Goal: Information Seeking & Learning: Learn about a topic

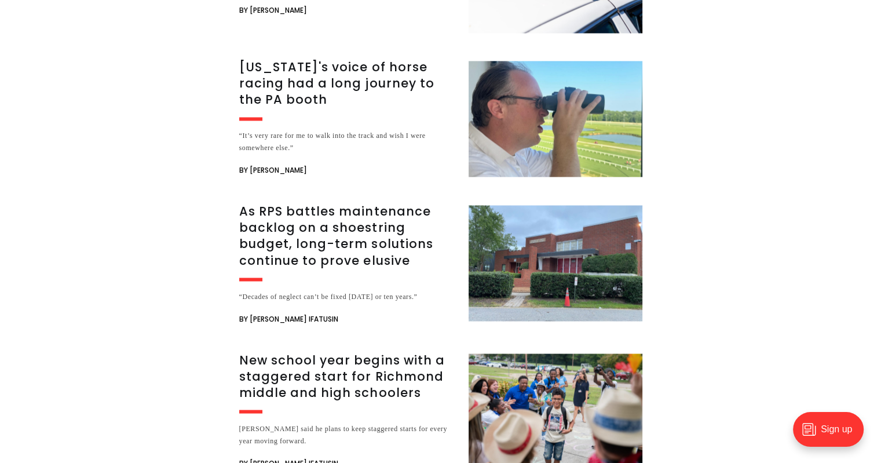
scroll to position [1946, 0]
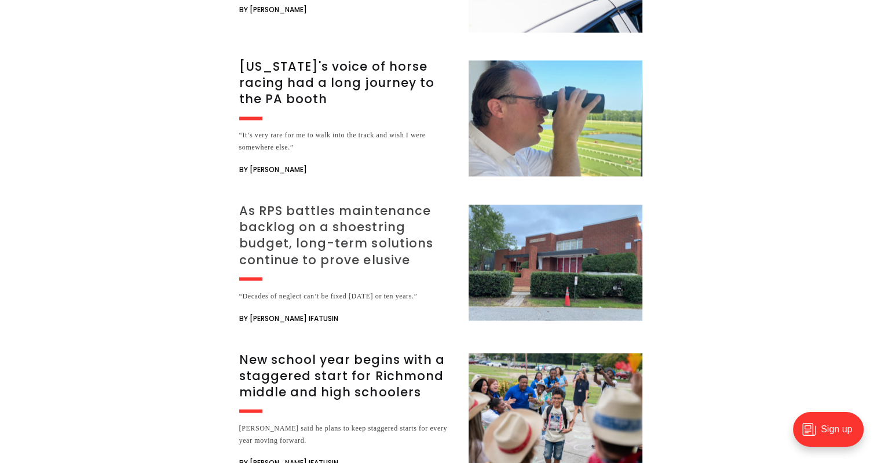
click at [310, 203] on h3 "As RPS battles maintenance backlog on a shoestring budget, long-term solutions …" at bounding box center [346, 235] width 215 height 65
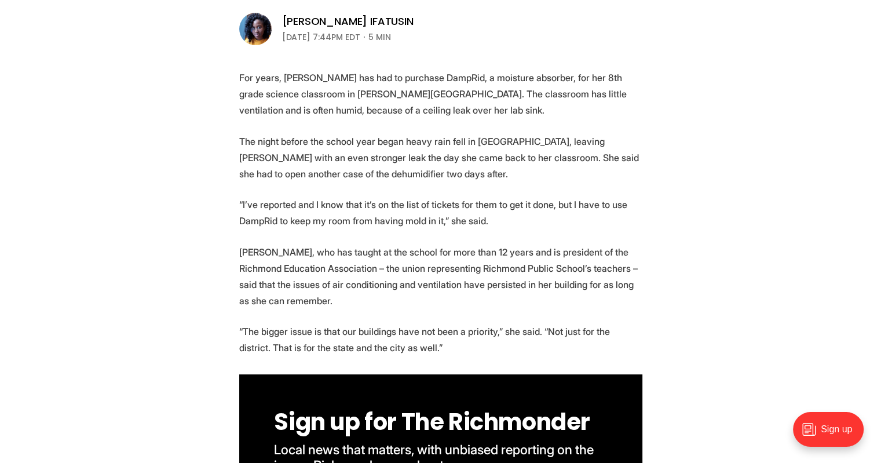
scroll to position [395, 0]
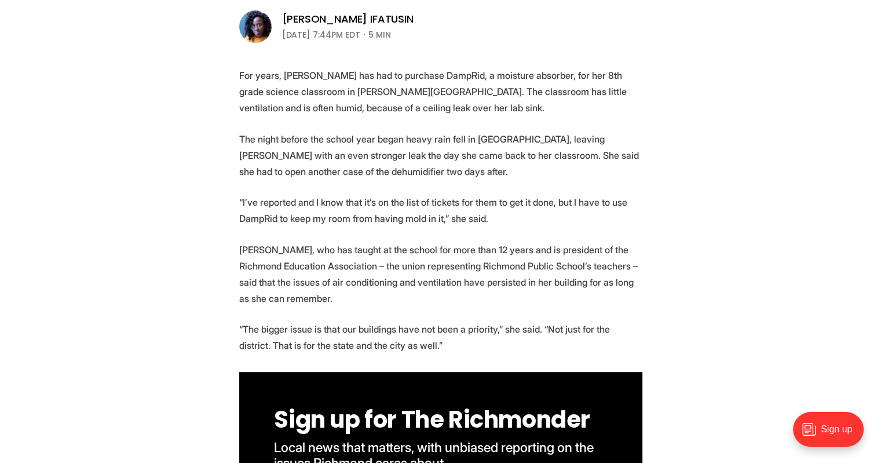
drag, startPoint x: 350, startPoint y: 201, endPoint x: 498, endPoint y: 228, distance: 150.1
click at [290, 215] on p "“I’ve reported and I know that it’s on the list of tickets for them to get it d…" at bounding box center [440, 210] width 403 height 32
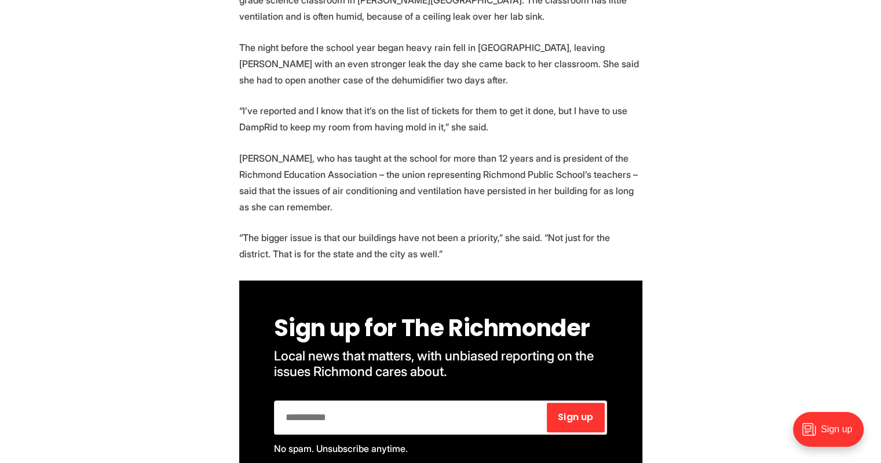
scroll to position [491, 0]
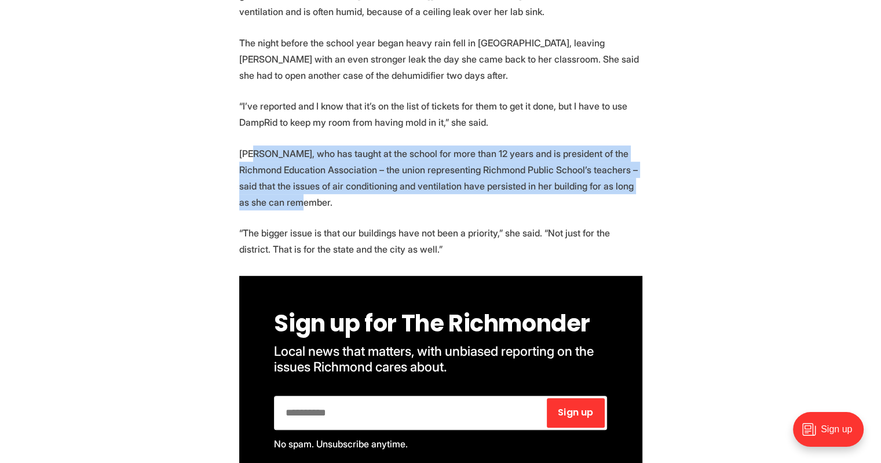
drag, startPoint x: 253, startPoint y: 155, endPoint x: 307, endPoint y: 210, distance: 77.0
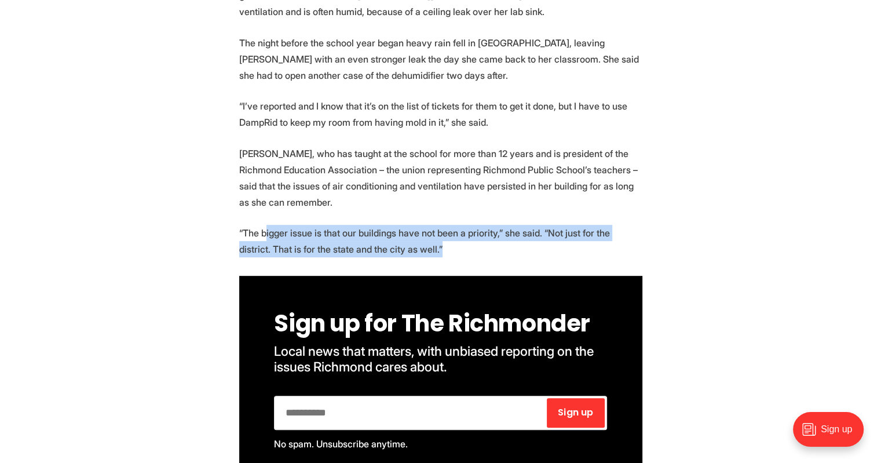
drag, startPoint x: 265, startPoint y: 232, endPoint x: 460, endPoint y: 249, distance: 196.5
click at [460, 249] on p "“The bigger issue is that our buildings have not been a priority,” she said. “N…" at bounding box center [440, 241] width 403 height 32
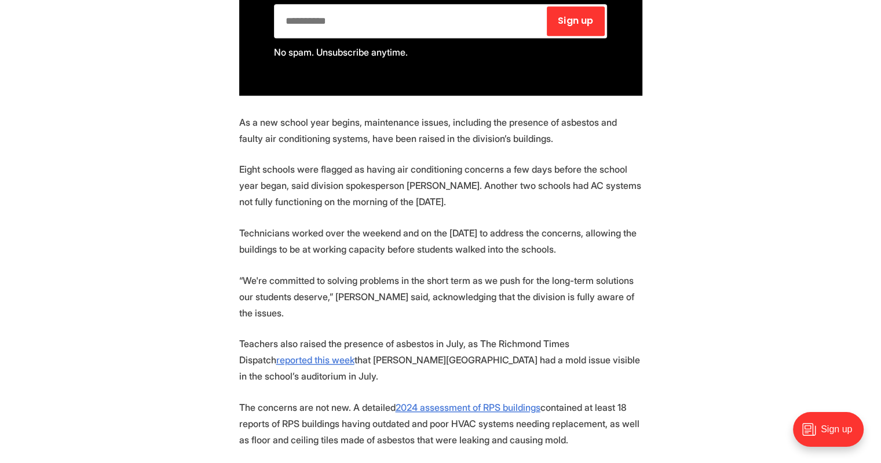
scroll to position [897, 0]
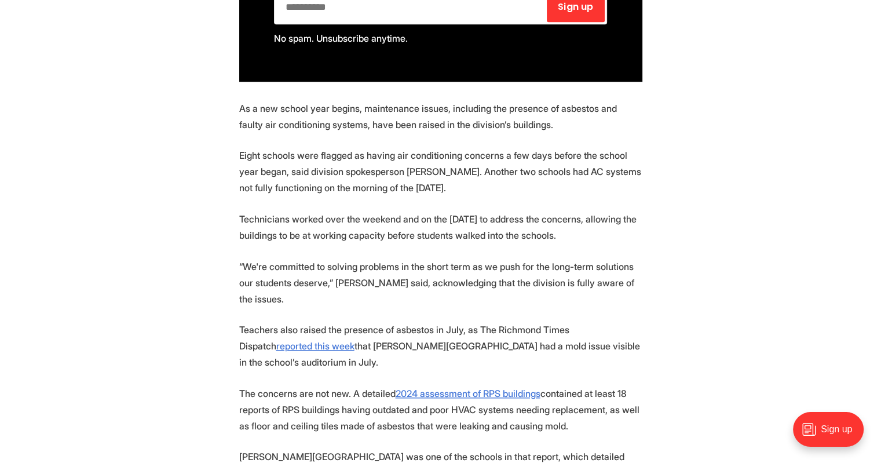
drag, startPoint x: 255, startPoint y: 155, endPoint x: 576, endPoint y: 184, distance: 322.8
click at [576, 184] on p "Eight schools were flagged as having air conditioning concerns a few days befor…" at bounding box center [440, 171] width 403 height 49
drag, startPoint x: 252, startPoint y: 215, endPoint x: 614, endPoint y: 243, distance: 363.1
click at [614, 243] on p "Technicians worked over the weekend and on the [DATE] to address the concerns, …" at bounding box center [440, 227] width 403 height 32
click at [428, 259] on p "“We're committed to solving problems in the short term as we push for the long-…" at bounding box center [440, 282] width 403 height 49
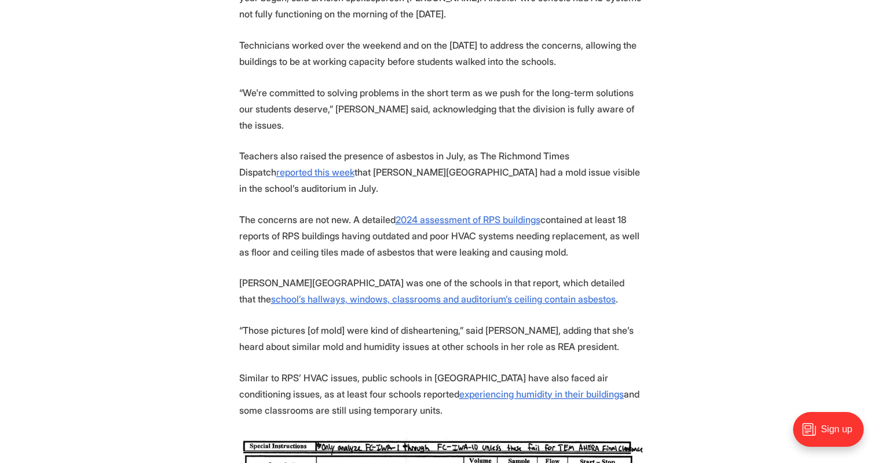
scroll to position [1072, 0]
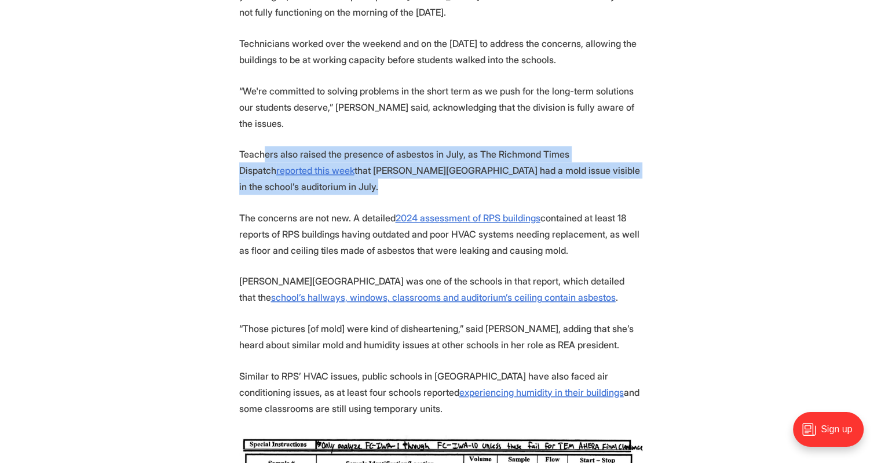
drag, startPoint x: 266, startPoint y: 134, endPoint x: 645, endPoint y: 181, distance: 382.3
drag, startPoint x: 277, startPoint y: 199, endPoint x: 618, endPoint y: 232, distance: 342.7
click at [618, 232] on p "The concerns are not new. A detailed 2024 assessment of RPS buildings contained…" at bounding box center [440, 234] width 403 height 49
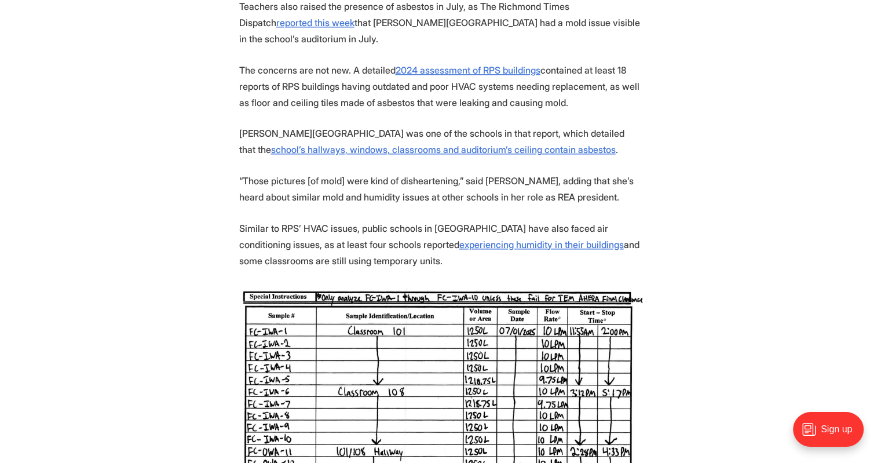
scroll to position [1237, 0]
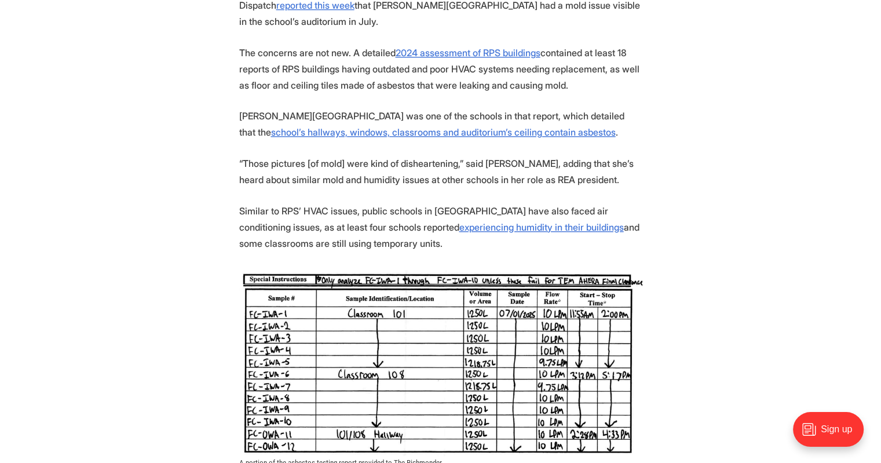
drag, startPoint x: 247, startPoint y: 145, endPoint x: 662, endPoint y: 242, distance: 426.4
click at [662, 242] on section "For years, [PERSON_NAME] has had to purchase DampRid, a moisture absorber, for …" at bounding box center [440, 404] width 881 height 2358
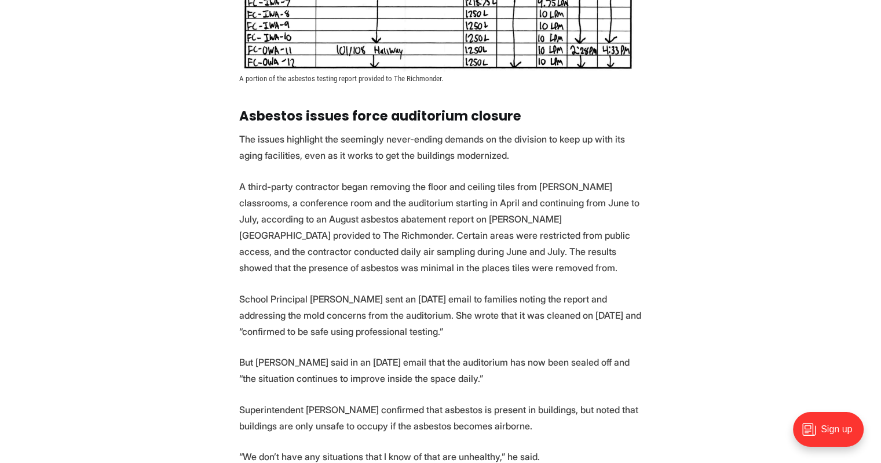
scroll to position [1622, 0]
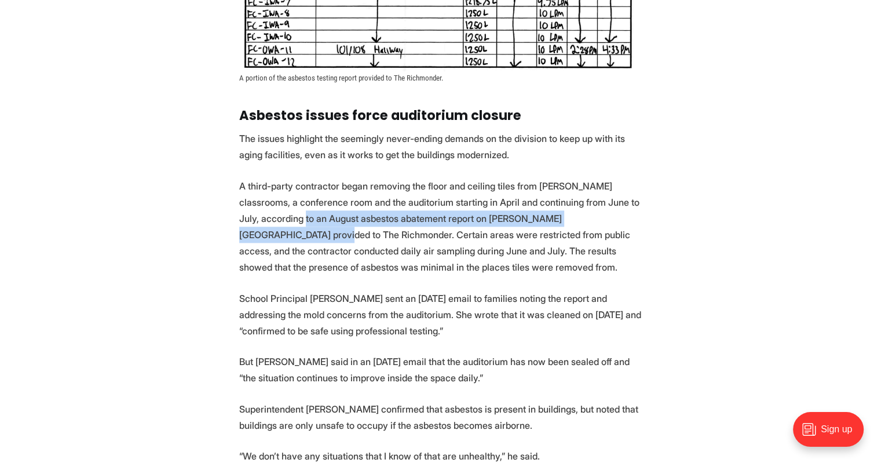
drag, startPoint x: 267, startPoint y: 199, endPoint x: 624, endPoint y: 199, distance: 356.8
click at [624, 199] on p "A third-party contractor began removing the floor and ceiling tiles from [PERSO…" at bounding box center [440, 226] width 403 height 97
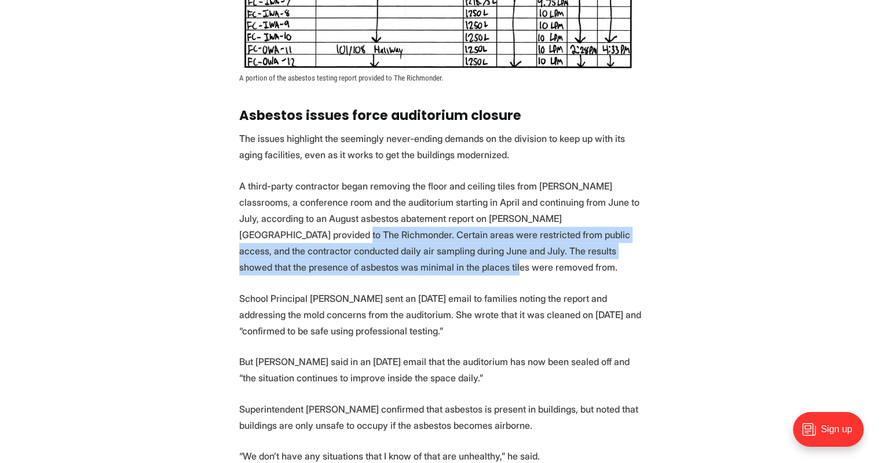
drag, startPoint x: 253, startPoint y: 225, endPoint x: 636, endPoint y: 254, distance: 384.0
click at [636, 254] on p "A third-party contractor began removing the floor and ceiling tiles from [PERSO…" at bounding box center [440, 226] width 403 height 97
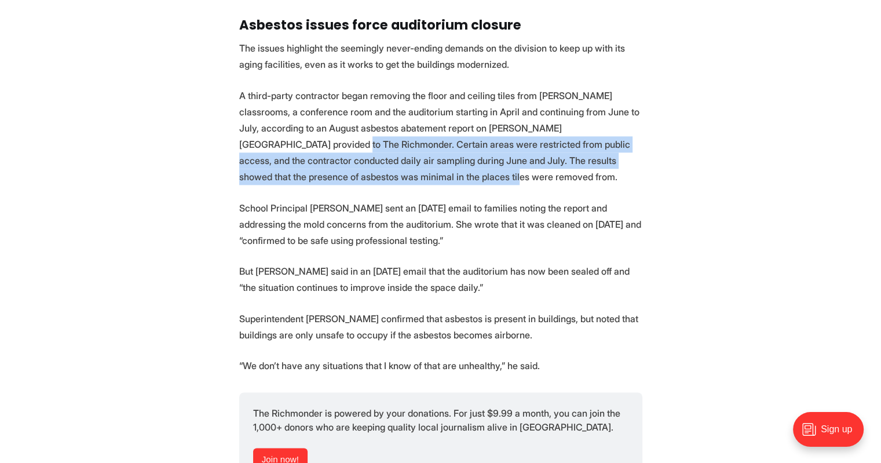
scroll to position [1713, 0]
drag, startPoint x: 266, startPoint y: 193, endPoint x: 673, endPoint y: 224, distance: 408.4
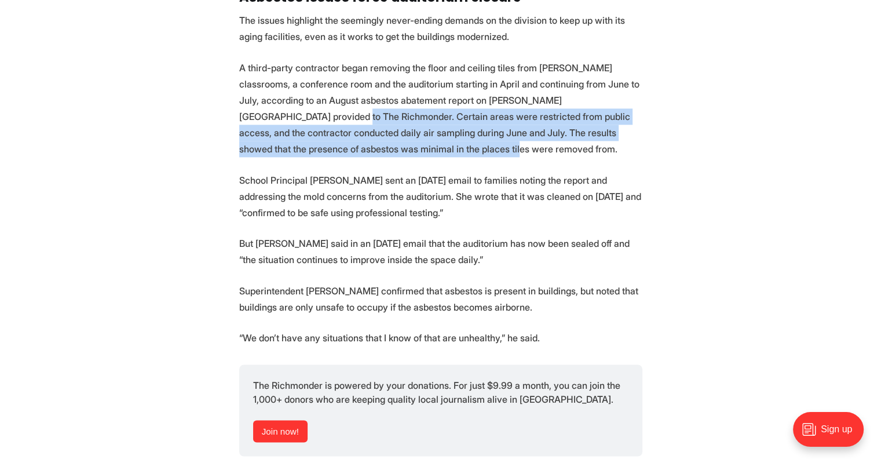
scroll to position [1741, 0]
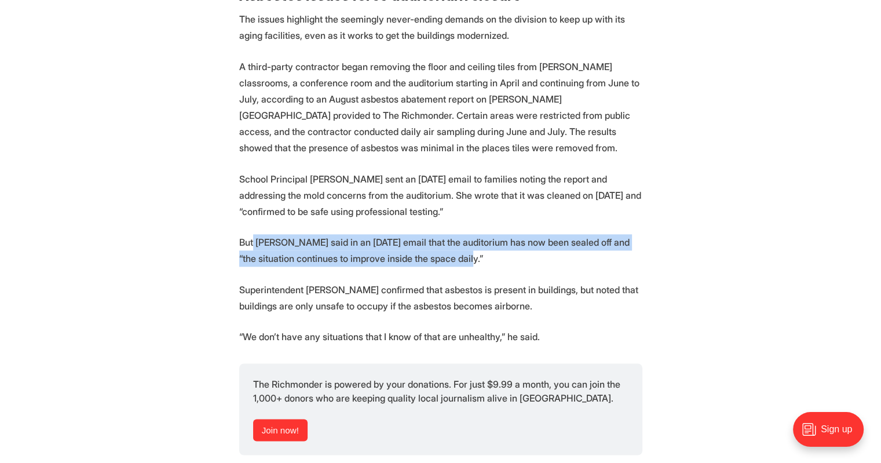
drag, startPoint x: 252, startPoint y: 219, endPoint x: 607, endPoint y: 243, distance: 355.9
click at [607, 243] on p "But [PERSON_NAME] said in an [DATE] email that the auditorium has now been seal…" at bounding box center [440, 250] width 403 height 32
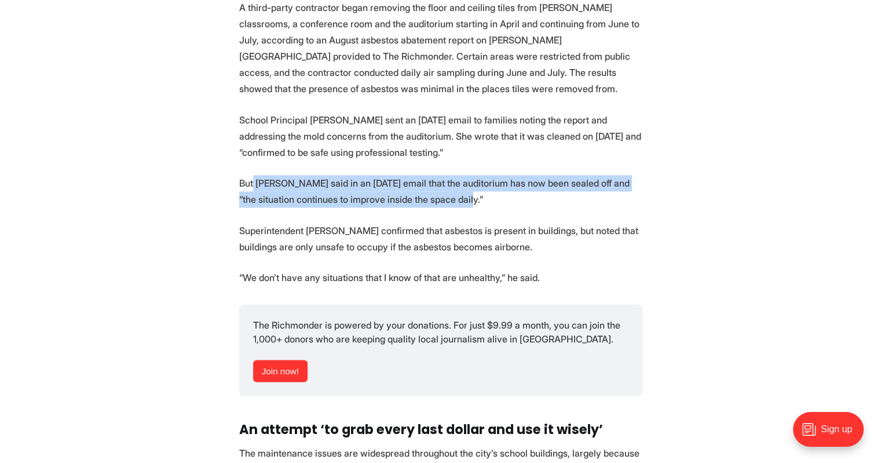
scroll to position [1804, 0]
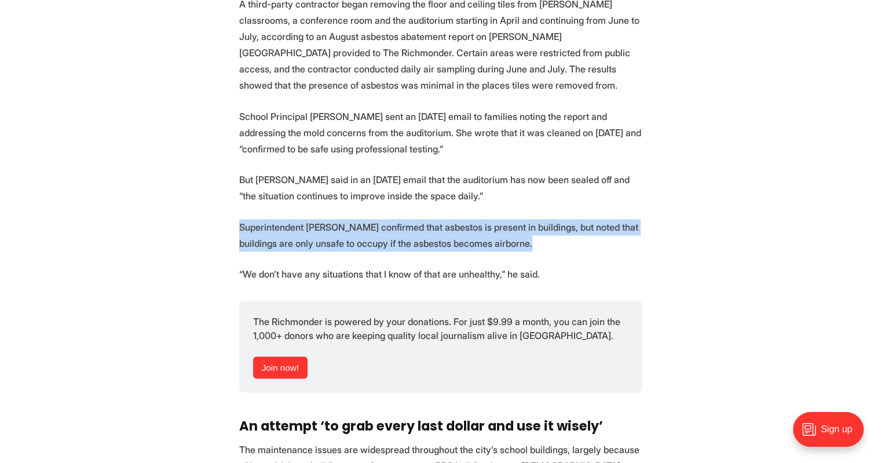
drag, startPoint x: 241, startPoint y: 215, endPoint x: 624, endPoint y: 229, distance: 383.7
click at [624, 229] on p "Superintendent [PERSON_NAME] confirmed that asbestos is present in buildings, b…" at bounding box center [440, 235] width 403 height 32
drag, startPoint x: 243, startPoint y: 260, endPoint x: 601, endPoint y: 252, distance: 358.1
click at [601, 266] on p "“We don’t have any situations that I know of that are unhealthy,” he said." at bounding box center [440, 274] width 403 height 16
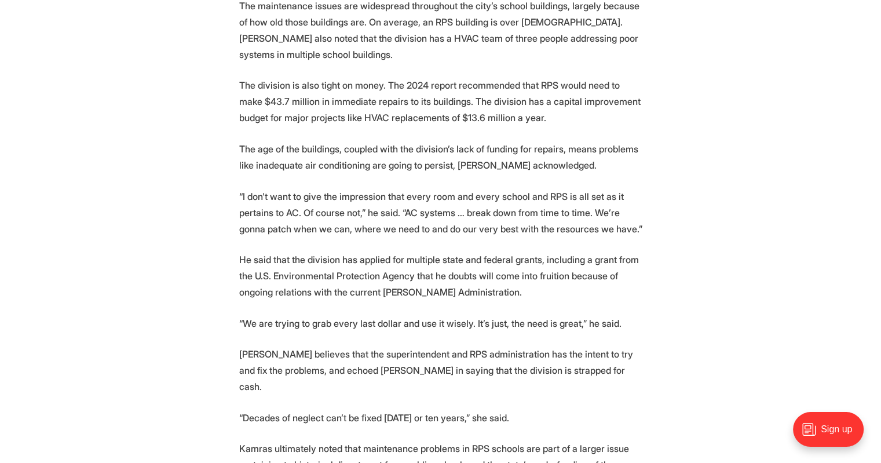
scroll to position [2259, 0]
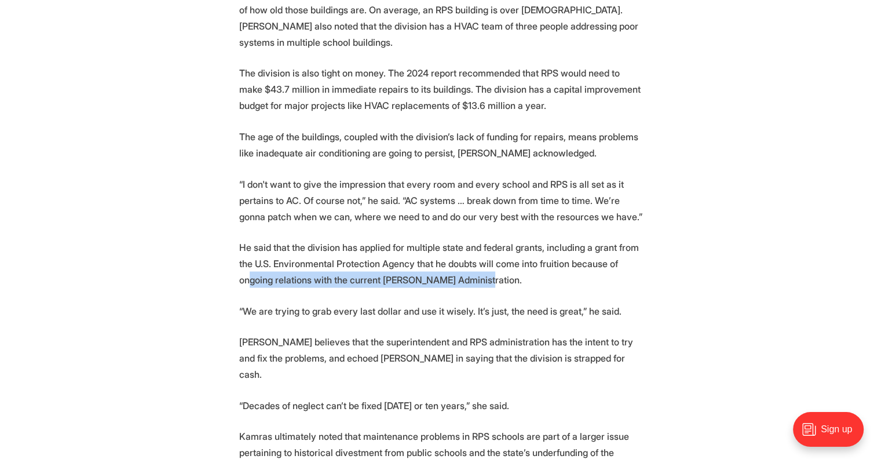
drag, startPoint x: 248, startPoint y: 265, endPoint x: 487, endPoint y: 265, distance: 238.6
click at [487, 265] on p "He said that the division has applied for multiple state and federal grants, in…" at bounding box center [440, 263] width 403 height 49
drag, startPoint x: 319, startPoint y: 294, endPoint x: 623, endPoint y: 306, distance: 303.8
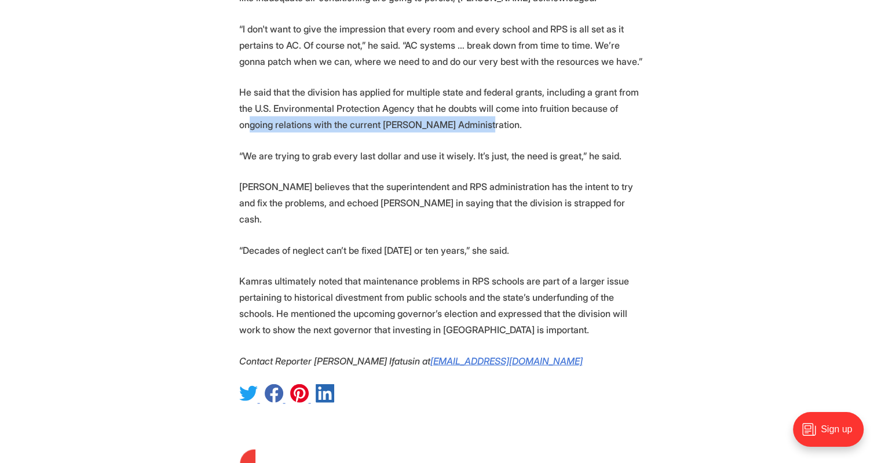
scroll to position [2414, 0]
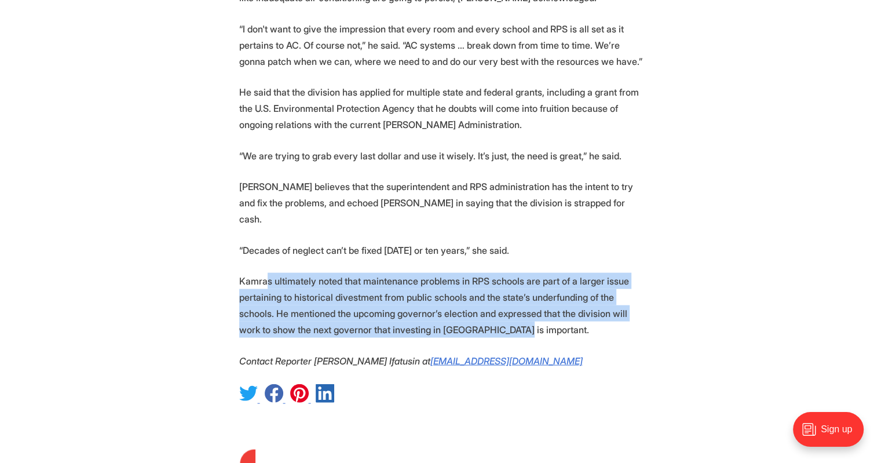
drag, startPoint x: 267, startPoint y: 251, endPoint x: 604, endPoint y: 299, distance: 340.0
click at [604, 299] on p "Kamras ultimately noted that maintenance problems in RPS schools are part of a …" at bounding box center [440, 305] width 403 height 65
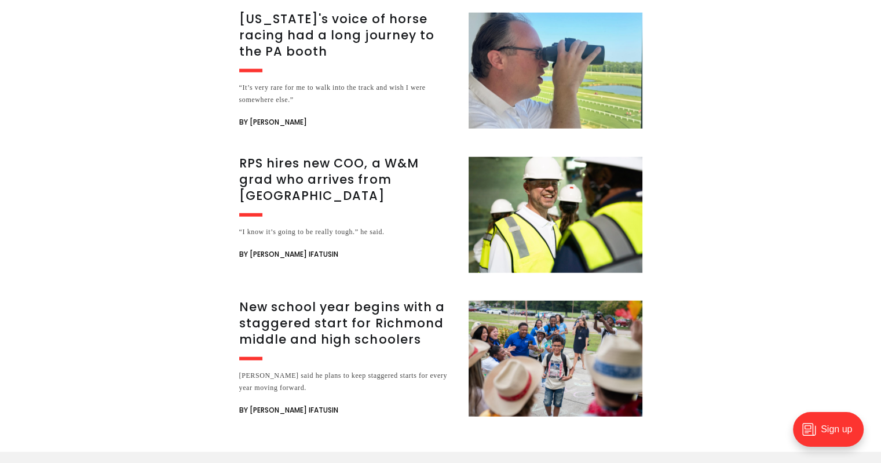
scroll to position [3063, 0]
